Goal: Entertainment & Leisure: Browse casually

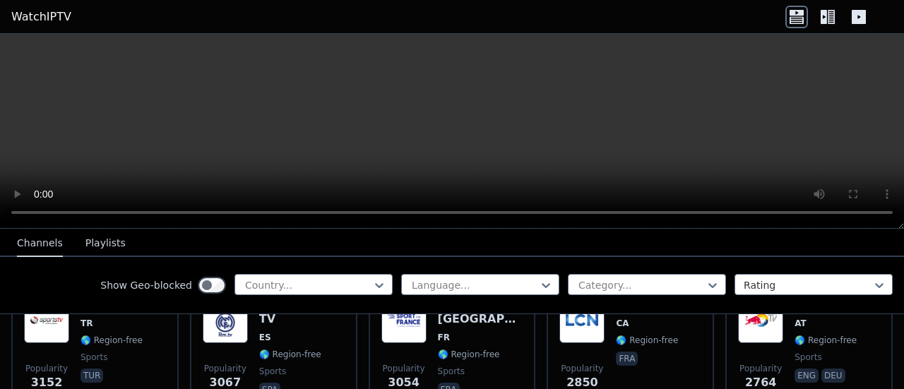
scroll to position [475, 0]
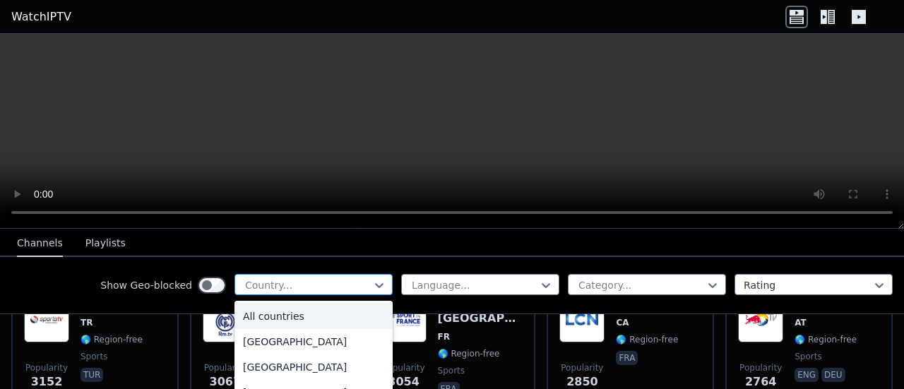
click at [359, 285] on div at bounding box center [308, 285] width 128 height 14
type input "***"
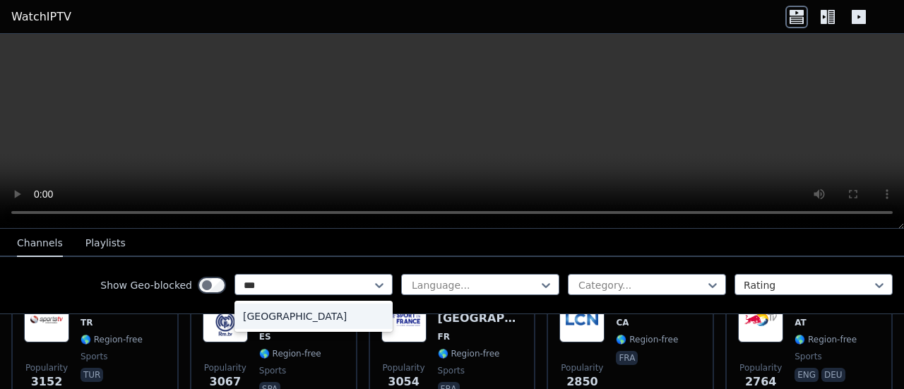
click at [304, 317] on div "[GEOGRAPHIC_DATA]" at bounding box center [313, 316] width 158 height 25
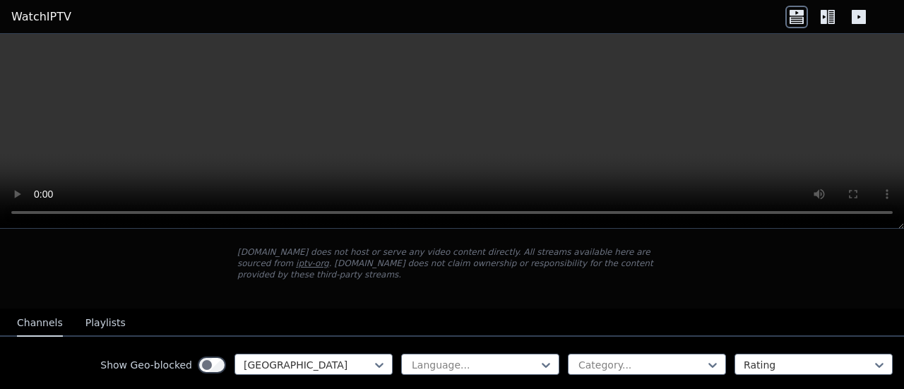
scroll to position [83, 0]
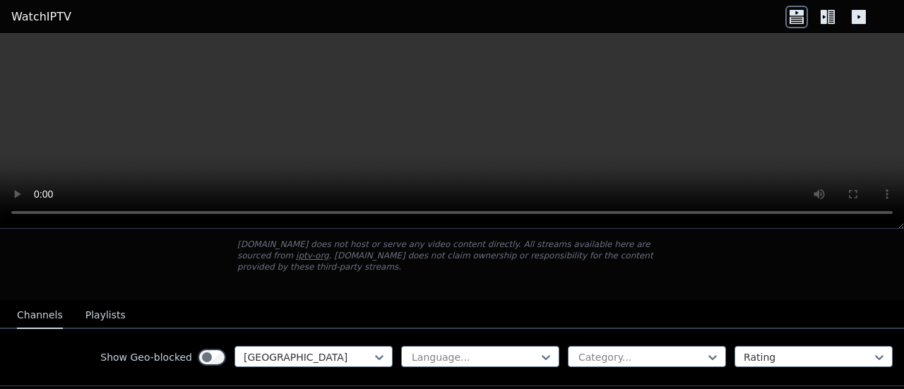
click at [106, 302] on button "Playlists" at bounding box center [105, 315] width 40 height 27
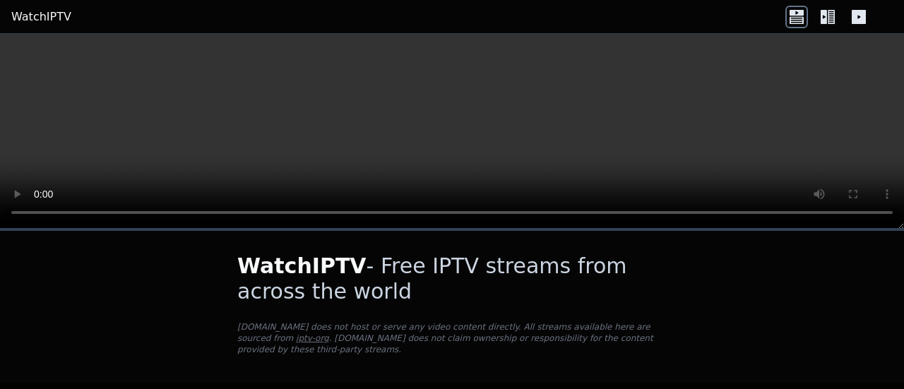
scroll to position [44, 0]
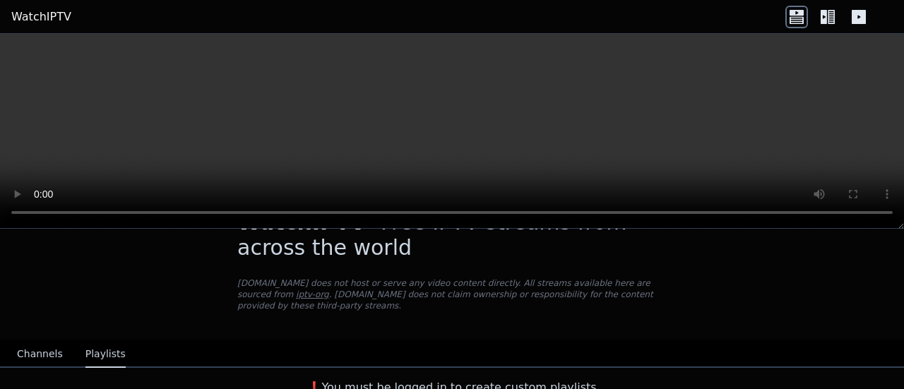
click at [44, 341] on button "Channels" at bounding box center [40, 354] width 46 height 27
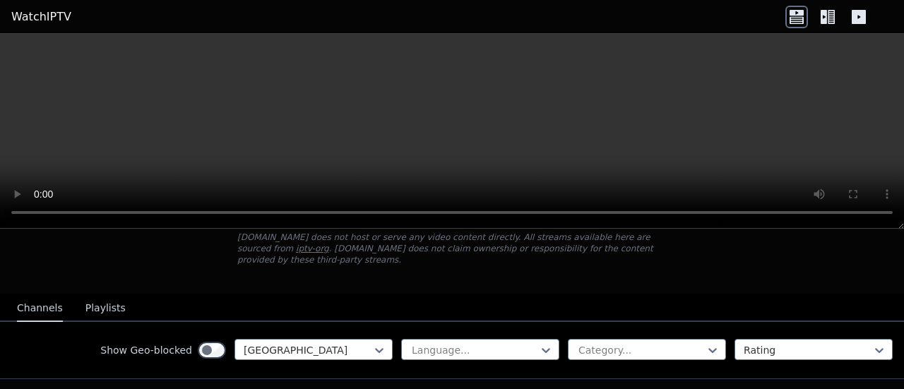
scroll to position [109, 0]
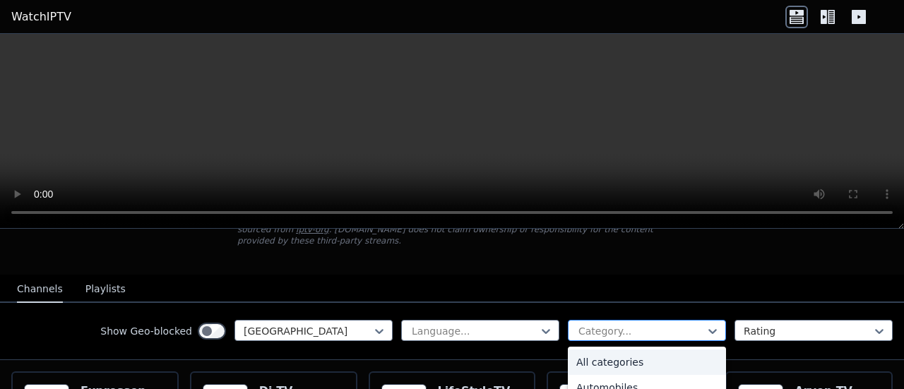
click at [577, 324] on div at bounding box center [641, 331] width 128 height 14
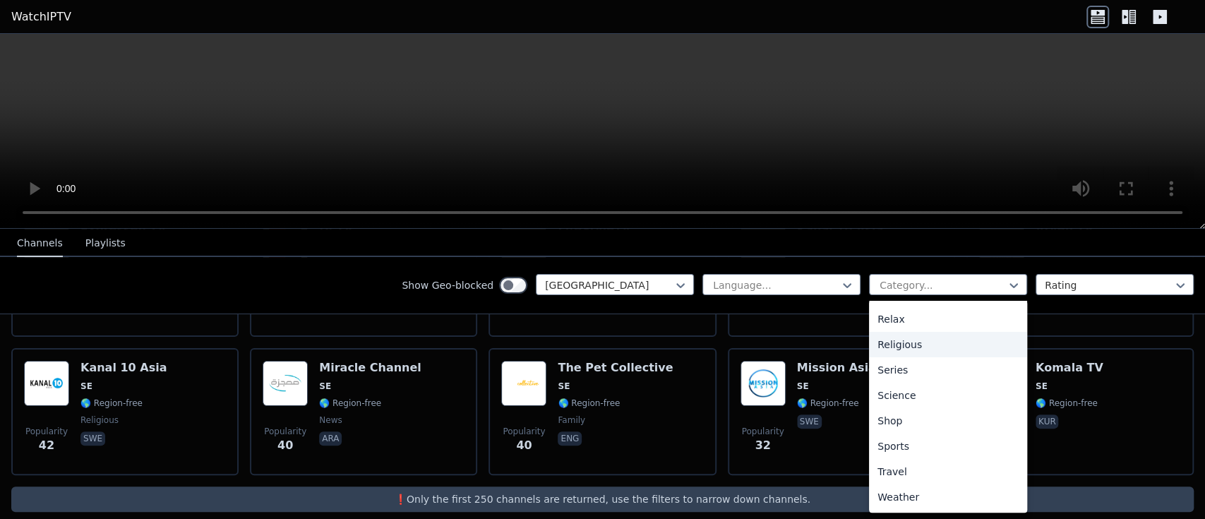
scroll to position [271, 0]
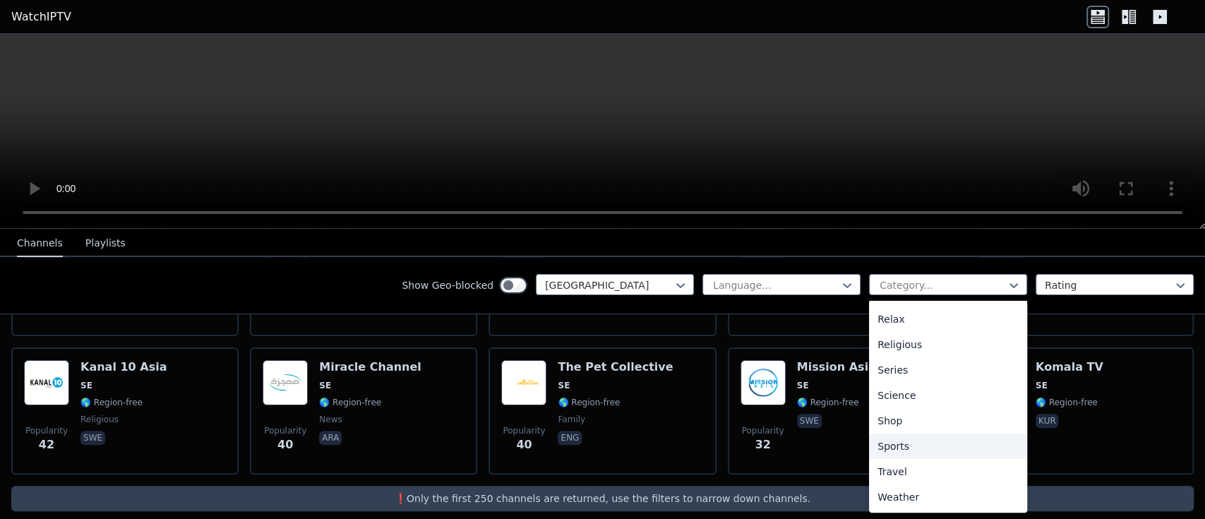
click at [899, 388] on div "Sports" at bounding box center [948, 445] width 158 height 25
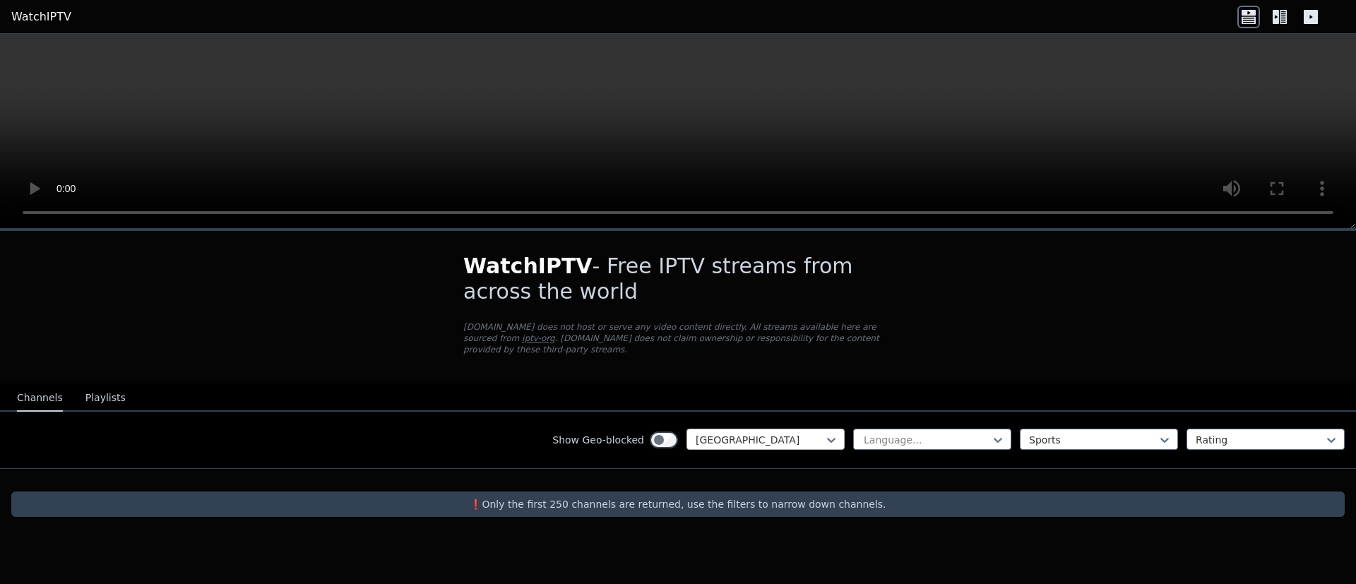
click at [801, 388] on div at bounding box center [759, 440] width 128 height 14
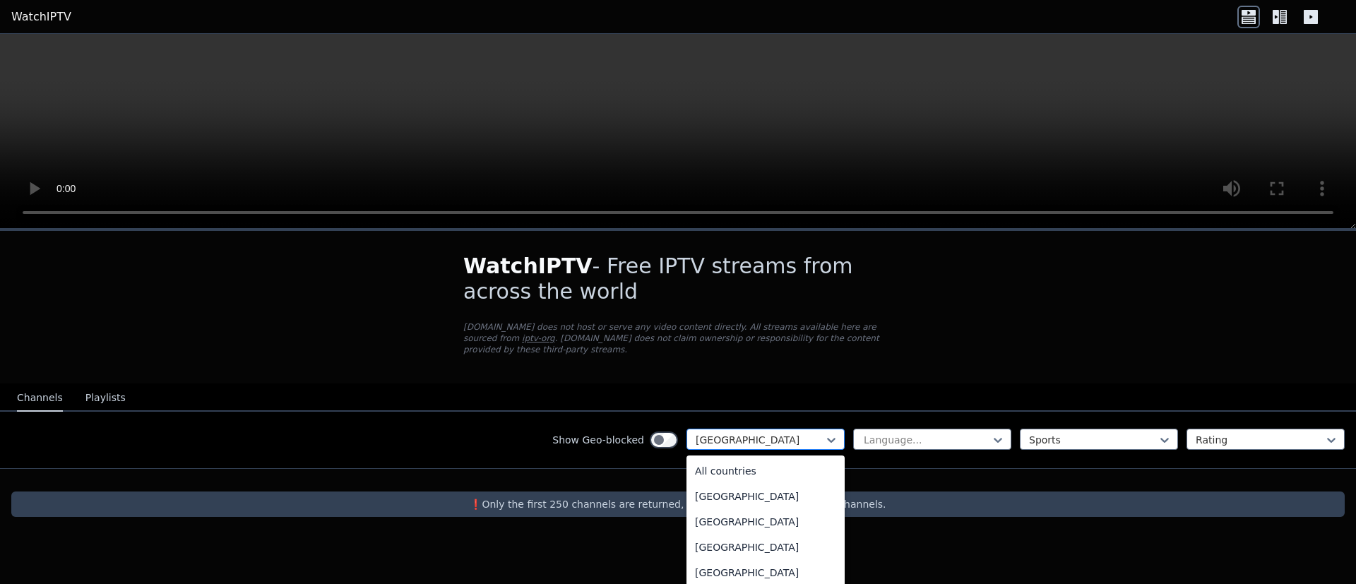
scroll to position [4389, 0]
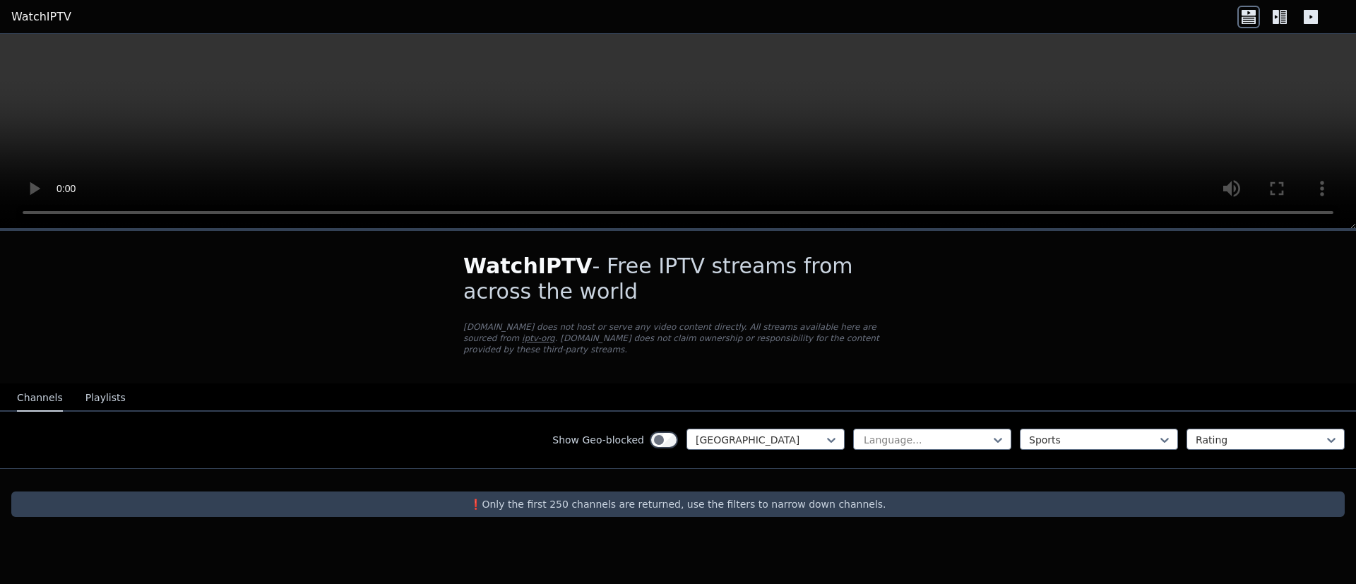
click at [903, 388] on div "Show Geo-blocked Sweden Language... Sports Rating" at bounding box center [678, 440] width 1356 height 57
click at [903, 388] on div "Language... Sports Rating" at bounding box center [1098, 440] width 491 height 23
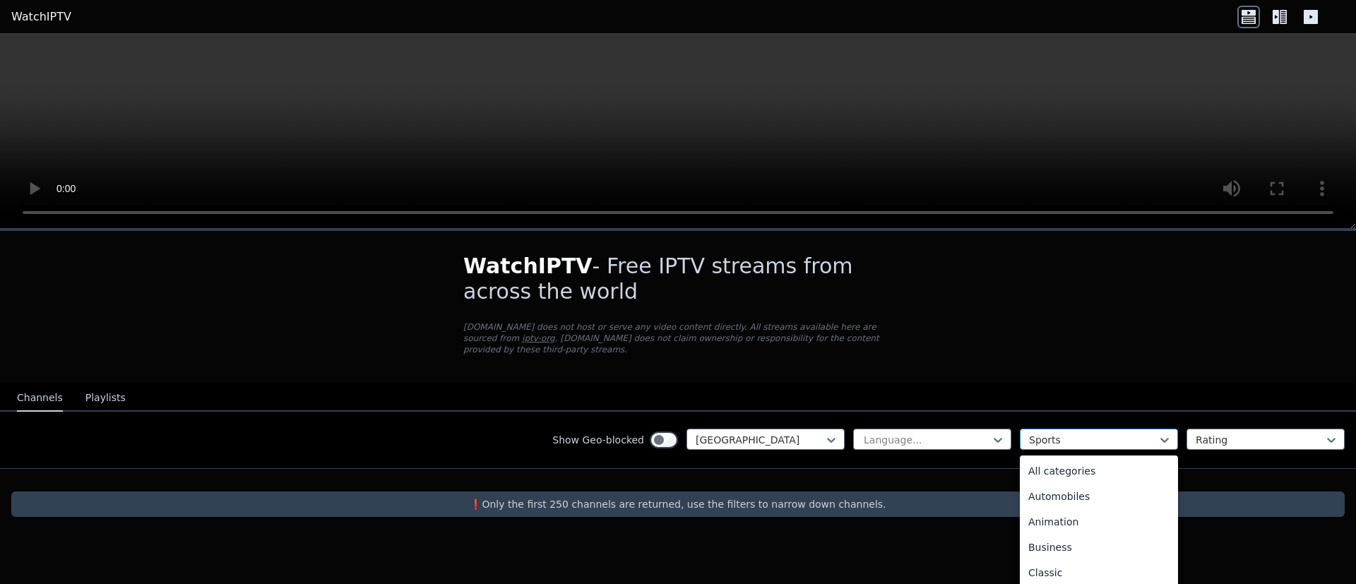
click at [903, 388] on div at bounding box center [1093, 440] width 128 height 14
click at [903, 388] on div "All categories" at bounding box center [1098, 470] width 158 height 25
